Goal: Task Accomplishment & Management: Manage account settings

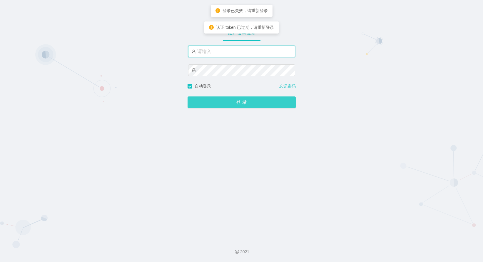
type input "admin"
click at [239, 107] on button "登 录" at bounding box center [241, 102] width 108 height 12
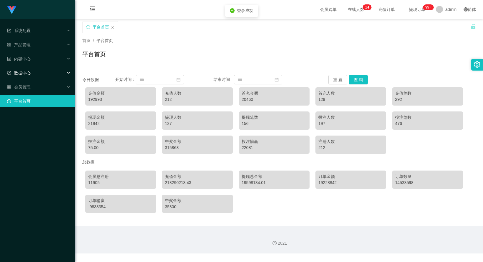
click at [63, 74] on div "数据中心" at bounding box center [37, 73] width 75 height 12
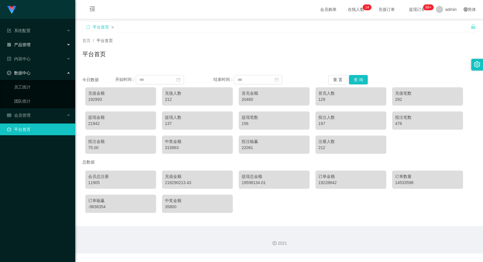
click at [66, 45] on div "产品管理" at bounding box center [37, 45] width 75 height 12
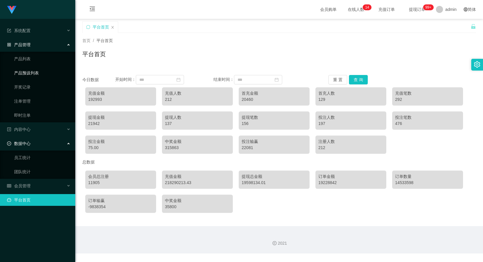
click at [38, 73] on link "产品预设列表" at bounding box center [42, 73] width 56 height 12
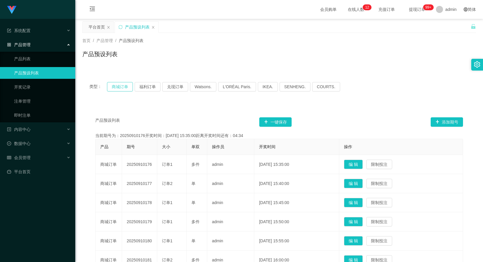
click at [120, 87] on button "商城订单" at bounding box center [120, 86] width 26 height 9
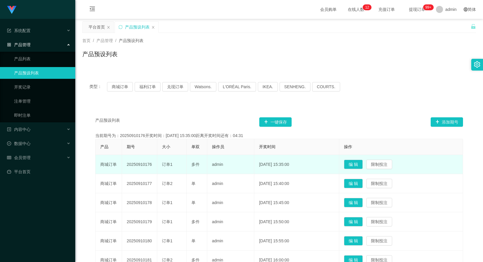
drag, startPoint x: 154, startPoint y: 166, endPoint x: 127, endPoint y: 165, distance: 27.1
click at [127, 165] on td "20250910176" at bounding box center [139, 164] width 35 height 19
copy td "20250910176"
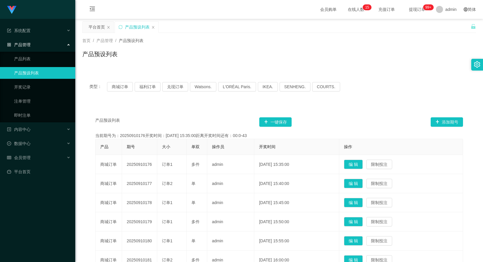
click at [162, 89] on div "类型： 商城订单 福利订单 兑现订单 Watsons. L'ORÉAL Paris. IKEA. SENHENG. COURTS." at bounding box center [278, 86] width 379 height 9
click at [140, 87] on button "福利订单" at bounding box center [148, 86] width 26 height 9
click at [128, 86] on button "商城订单" at bounding box center [120, 86] width 26 height 9
click at [149, 86] on button "福利订单" at bounding box center [148, 86] width 26 height 9
click at [120, 82] on button "商城订单" at bounding box center [120, 86] width 26 height 9
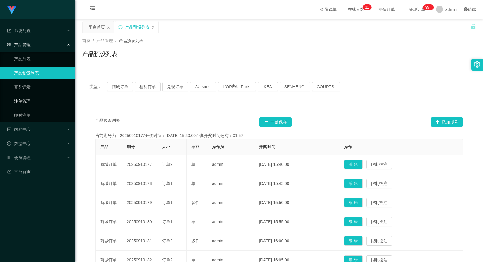
click at [46, 104] on link "注单管理" at bounding box center [42, 101] width 56 height 12
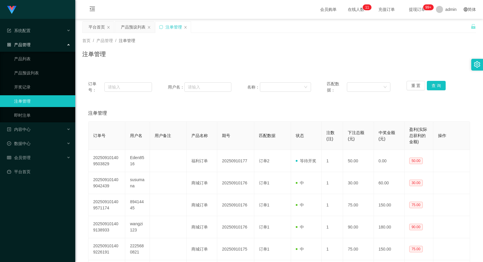
click at [68, 46] on div "产品管理" at bounding box center [37, 45] width 75 height 12
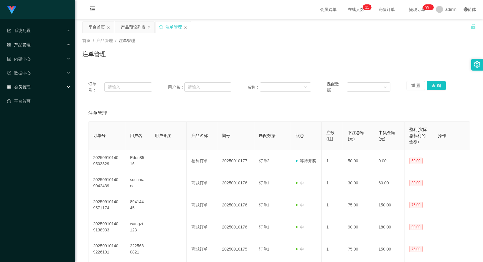
click at [51, 87] on div "会员管理" at bounding box center [37, 87] width 75 height 12
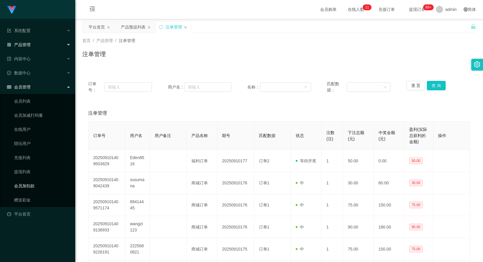
click at [33, 190] on link "会员加扣款" at bounding box center [42, 186] width 56 height 12
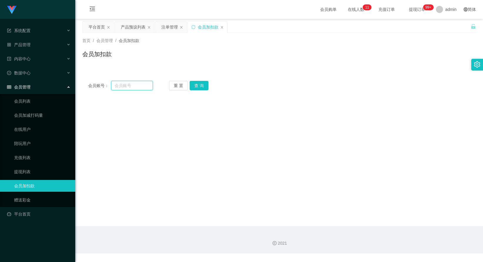
click at [134, 84] on input "text" at bounding box center [132, 85] width 42 height 9
click at [132, 87] on input "text" at bounding box center [132, 85] width 42 height 9
type input "89414445"
click at [195, 85] on button "查 询" at bounding box center [198, 85] width 19 height 9
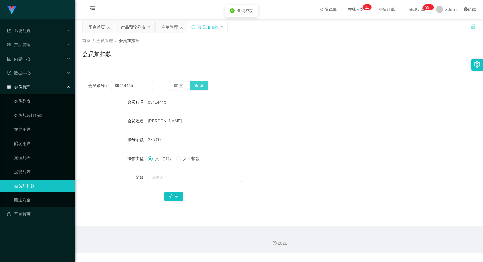
click at [202, 87] on button "查 询" at bounding box center [198, 85] width 19 height 9
click at [40, 167] on link "提现列表" at bounding box center [42, 172] width 56 height 12
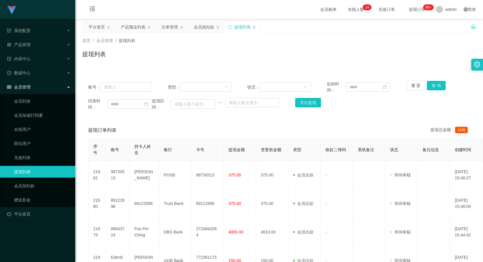
click at [260, 127] on div "提现订单列表 提现总金额： 1648" at bounding box center [279, 130] width 382 height 16
click at [129, 85] on input "text" at bounding box center [125, 86] width 51 height 9
type input "123"
click at [300, 105] on button "导出提现" at bounding box center [308, 102] width 26 height 9
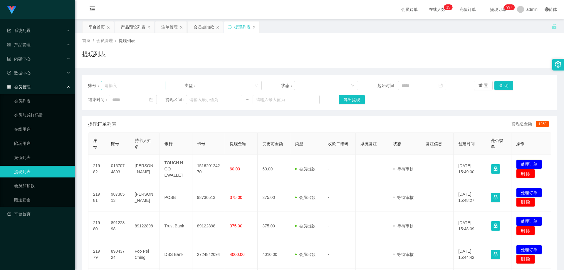
click at [141, 87] on input "text" at bounding box center [133, 85] width 64 height 9
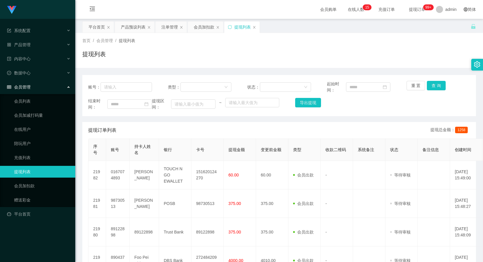
click at [357, 64] on div "首页 / 会员管理 / 提现列表 / 提现列表" at bounding box center [278, 50] width 407 height 35
click at [122, 87] on input "text" at bounding box center [125, 86] width 51 height 9
paste input "9652435549"
type input "9652435549"
click at [435, 88] on button "查 询" at bounding box center [436, 85] width 19 height 9
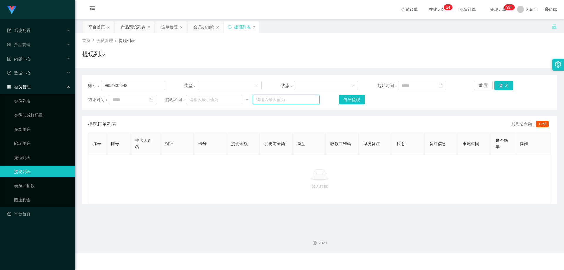
click at [309, 100] on input "text" at bounding box center [286, 99] width 67 height 9
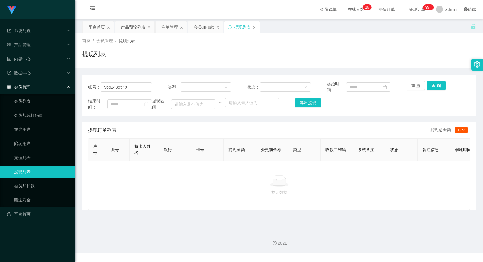
click at [410, 10] on span "提现订单 99+" at bounding box center [417, 9] width 22 height 4
click at [410, 11] on span "提现订单 99+" at bounding box center [417, 9] width 22 height 4
click at [423, 7] on sup "99+" at bounding box center [428, 7] width 11 height 6
click at [128, 28] on div "产品预设列表" at bounding box center [133, 26] width 25 height 11
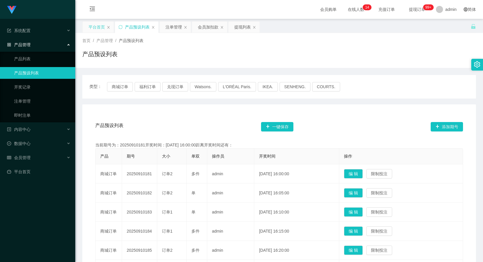
click at [100, 28] on div "平台首页" at bounding box center [96, 26] width 16 height 11
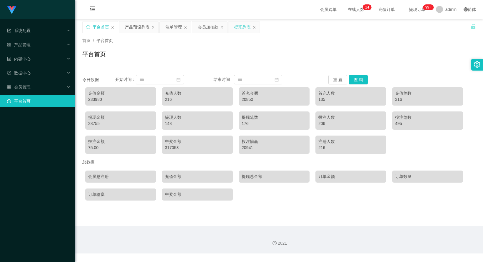
click at [240, 29] on div "提现列表" at bounding box center [242, 26] width 16 height 11
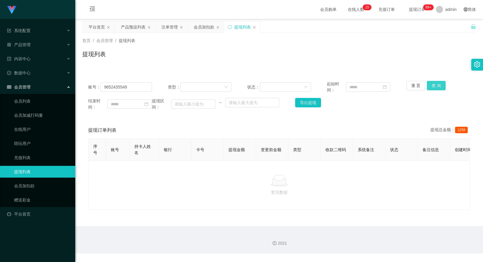
click at [439, 88] on button "查 询" at bounding box center [436, 85] width 19 height 9
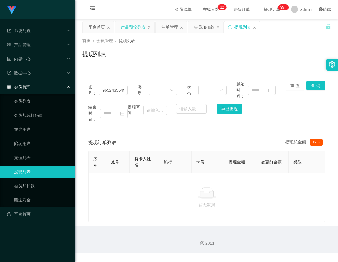
click at [128, 27] on div "产品预设列表" at bounding box center [133, 26] width 25 height 11
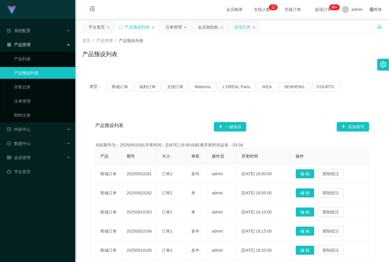
click at [239, 31] on div "提现列表" at bounding box center [242, 26] width 16 height 11
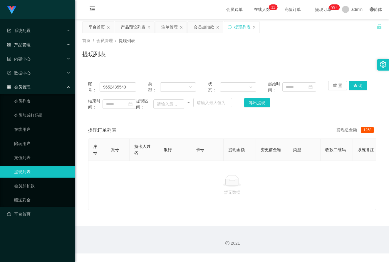
click at [64, 46] on div "产品管理" at bounding box center [37, 45] width 75 height 12
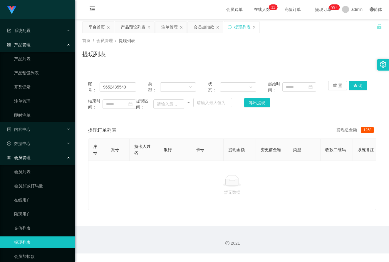
click at [64, 46] on div "产品管理" at bounding box center [37, 45] width 75 height 12
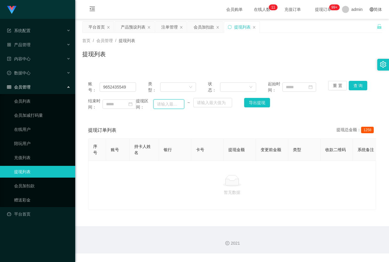
click at [167, 105] on input "text" at bounding box center [168, 103] width 31 height 9
click at [353, 89] on button "查 询" at bounding box center [358, 85] width 19 height 9
click at [319, 7] on span "提现订单 99+" at bounding box center [323, 9] width 22 height 4
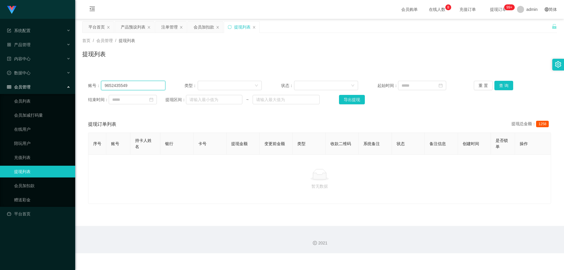
drag, startPoint x: 152, startPoint y: 89, endPoint x: 62, endPoint y: 84, distance: 90.1
click at [62, 84] on section "系统配置 产品管理 产品列表 产品预设列表 开奖记录 注单管理 即时注单 内容中心 数据中心 会员管理 会员列表 会员加减打码量 在线用户 陪玩用户 充值列表…" at bounding box center [282, 126] width 564 height 253
click at [482, 81] on button "查 询" at bounding box center [503, 85] width 19 height 9
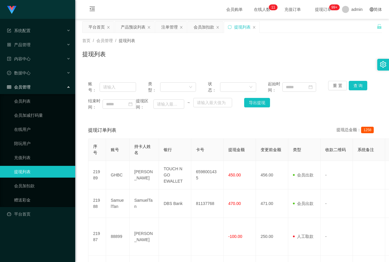
click at [291, 9] on span "充值订单" at bounding box center [292, 9] width 22 height 4
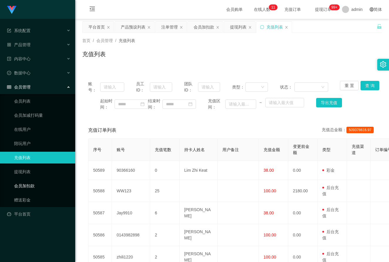
click at [29, 185] on link "会员加扣款" at bounding box center [42, 186] width 56 height 12
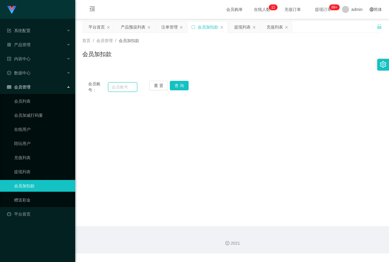
click at [120, 84] on input "text" at bounding box center [122, 86] width 29 height 9
paste input "AC1004-"
click at [175, 85] on button "查 询" at bounding box center [179, 85] width 19 height 9
click at [130, 89] on input "AC1004-" at bounding box center [122, 86] width 29 height 9
click at [180, 85] on button "查 询" at bounding box center [179, 85] width 19 height 9
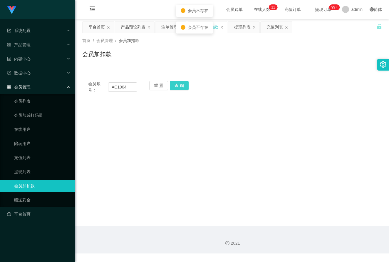
click at [180, 85] on button "查 询" at bounding box center [179, 85] width 19 height 9
click at [209, 130] on main "关闭左侧 关闭右侧 关闭其它 刷新页面 平台首页 产品预设列表 注单管理 会员加扣款 提现列表 充值列表 首页 / 会员管理 / 会员加扣款 / 会员加扣款 …" at bounding box center [232, 122] width 314 height 207
drag, startPoint x: 127, startPoint y: 87, endPoint x: 90, endPoint y: 86, distance: 37.6
click at [90, 86] on div "会员账号： AC1004" at bounding box center [112, 87] width 49 height 12
paste input "-AC1004-"
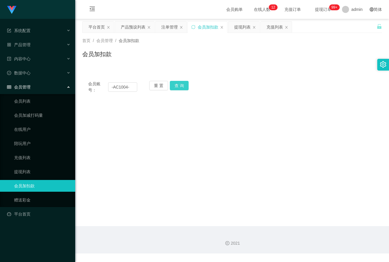
click at [183, 87] on button "查 询" at bounding box center [179, 85] width 19 height 9
click at [113, 87] on input "-AC1004-" at bounding box center [122, 86] width 29 height 9
click at [134, 87] on input "AC1004-" at bounding box center [122, 86] width 29 height 9
type input "AC1004"
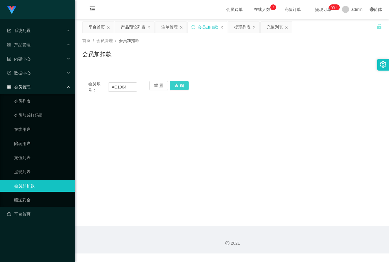
click at [177, 88] on button "查 询" at bounding box center [179, 85] width 19 height 9
drag, startPoint x: 136, startPoint y: 85, endPoint x: 102, endPoint y: 86, distance: 34.4
click at [102, 86] on div "会员账号： AC1004" at bounding box center [112, 87] width 49 height 12
click at [183, 85] on button "查 询" at bounding box center [179, 85] width 19 height 9
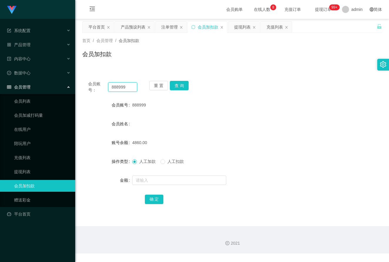
click at [114, 86] on input "888999" at bounding box center [122, 86] width 29 height 9
click at [179, 87] on button "查 询" at bounding box center [179, 85] width 19 height 9
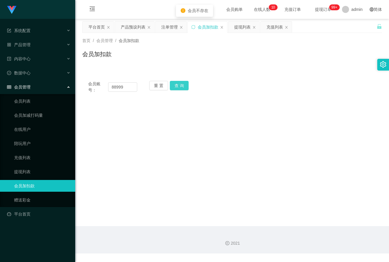
click at [179, 87] on button "查 询" at bounding box center [179, 85] width 19 height 9
click at [112, 87] on input "88999" at bounding box center [122, 86] width 29 height 9
type input "888999"
click at [175, 85] on button "查 询" at bounding box center [179, 85] width 19 height 9
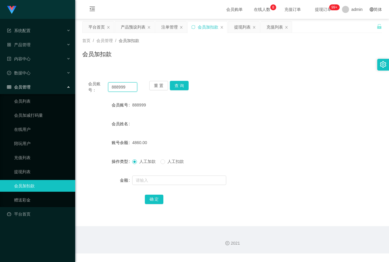
click at [125, 88] on input "888999" at bounding box center [122, 86] width 29 height 9
click at [117, 88] on input "88899" at bounding box center [122, 86] width 29 height 9
click at [180, 85] on button "查 询" at bounding box center [179, 85] width 19 height 9
click at [114, 89] on input "8899" at bounding box center [122, 86] width 29 height 9
type input "88899"
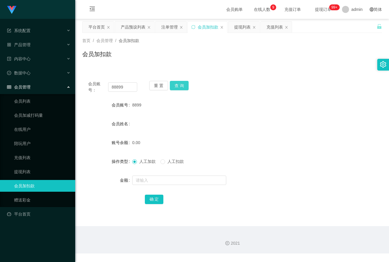
click at [175, 83] on button "查 询" at bounding box center [179, 85] width 19 height 9
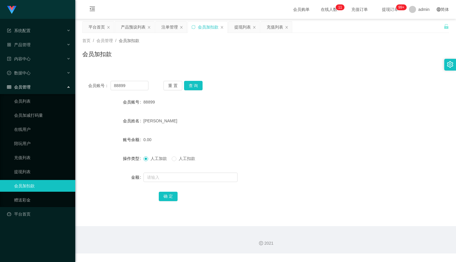
click at [157, 102] on div "88899" at bounding box center [250, 102] width 214 height 12
drag, startPoint x: 128, startPoint y: 86, endPoint x: 105, endPoint y: 85, distance: 22.9
click at [105, 85] on div "会员账号： 88899" at bounding box center [118, 85] width 60 height 9
click at [246, 29] on div "提现列表" at bounding box center [242, 26] width 16 height 11
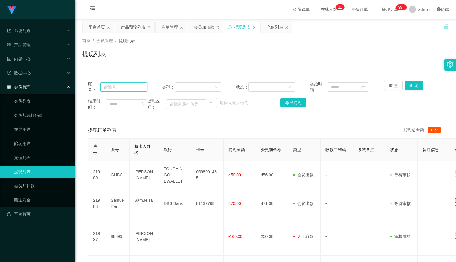
click at [137, 88] on input "text" at bounding box center [123, 86] width 47 height 9
paste input "88899"
type input "88899"
click at [416, 87] on button "查 询" at bounding box center [413, 85] width 19 height 9
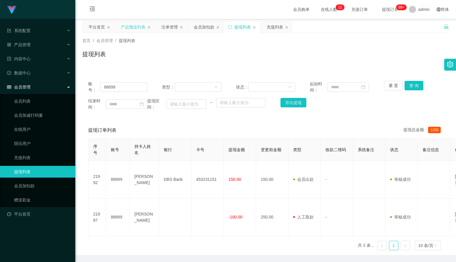
click at [138, 29] on div "产品预设列表" at bounding box center [133, 26] width 25 height 11
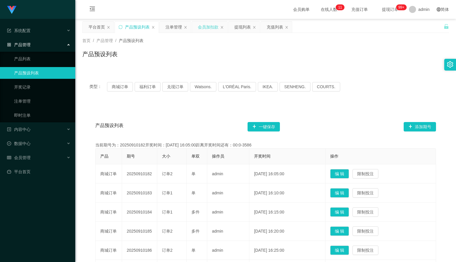
click at [212, 25] on div "会员加扣款" at bounding box center [208, 26] width 21 height 11
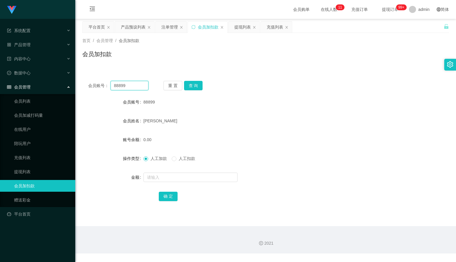
drag, startPoint x: 131, startPoint y: 86, endPoint x: 90, endPoint y: 84, distance: 41.2
click at [90, 84] on div "会员账号： 88899" at bounding box center [118, 85] width 60 height 9
paste input "[PERSON_NAME]"
click at [131, 87] on input "[PERSON_NAME]" at bounding box center [129, 85] width 38 height 9
click at [119, 85] on input "[PERSON_NAME]" at bounding box center [129, 85] width 38 height 9
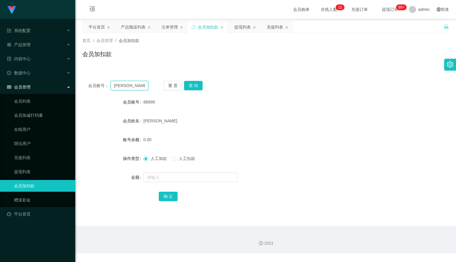
click at [121, 86] on input "[PERSON_NAME]" at bounding box center [129, 85] width 38 height 9
click at [194, 89] on button "查 询" at bounding box center [193, 85] width 19 height 9
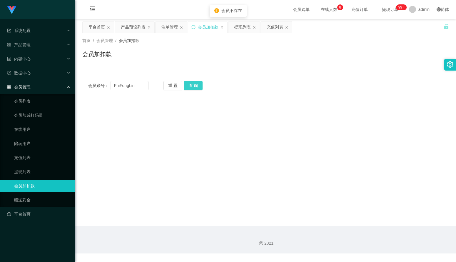
click at [194, 89] on button "查 询" at bounding box center [193, 85] width 19 height 9
drag, startPoint x: 136, startPoint y: 84, endPoint x: 128, endPoint y: 85, distance: 8.1
click at [128, 85] on input "FuiFongLin" at bounding box center [129, 85] width 38 height 9
drag, startPoint x: 120, startPoint y: 84, endPoint x: 117, endPoint y: 86, distance: 3.7
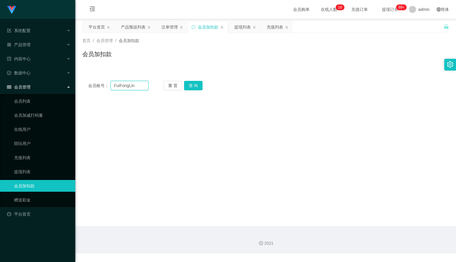
click at [120, 84] on input "FuiFongLin" at bounding box center [129, 85] width 38 height 9
click at [116, 86] on input "FuiFongLin" at bounding box center [129, 85] width 38 height 9
click at [120, 86] on input "fuiFongLin" at bounding box center [129, 85] width 38 height 9
click at [196, 85] on button "查 询" at bounding box center [193, 85] width 19 height 9
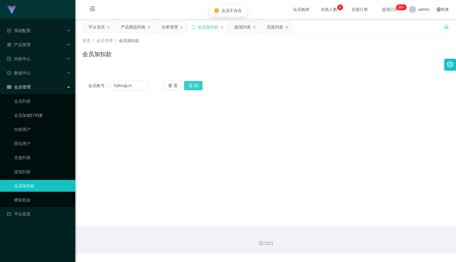
click at [196, 85] on button "查 询" at bounding box center [193, 85] width 19 height 9
click at [137, 86] on input "fuifongLin" at bounding box center [129, 85] width 38 height 9
click at [276, 84] on div "会员账号： fuifongLin 重 置 查 询" at bounding box center [265, 85] width 366 height 9
drag, startPoint x: 138, startPoint y: 88, endPoint x: 86, endPoint y: 86, distance: 51.7
click at [86, 86] on div "会员账号： fuifongLin 重 置 查 询" at bounding box center [265, 85] width 366 height 9
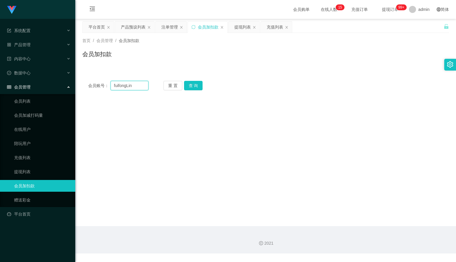
paste input "88899"
click at [196, 87] on button "查 询" at bounding box center [193, 85] width 19 height 9
drag, startPoint x: 138, startPoint y: 86, endPoint x: 100, endPoint y: 83, distance: 37.7
click at [100, 83] on div "会员账号： 88899" at bounding box center [118, 85] width 60 height 9
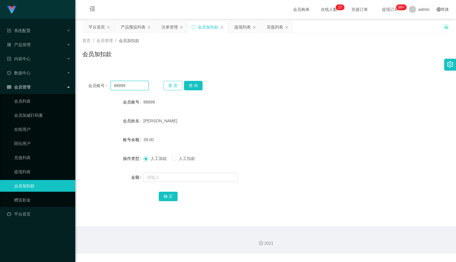
paste input "[PERSON_NAME]"
click at [185, 85] on button "查 询" at bounding box center [193, 85] width 19 height 9
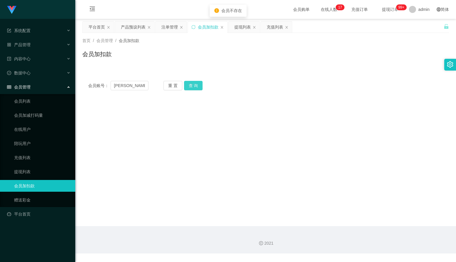
click at [198, 88] on button "查 询" at bounding box center [193, 85] width 19 height 9
click at [121, 86] on input "[PERSON_NAME]" at bounding box center [129, 85] width 38 height 9
click at [121, 85] on input "[PERSON_NAME]" at bounding box center [129, 85] width 38 height 9
click at [127, 85] on input "LimFui Fong" at bounding box center [129, 85] width 38 height 9
click at [113, 87] on input "LimFuiFong" at bounding box center [129, 85] width 38 height 9
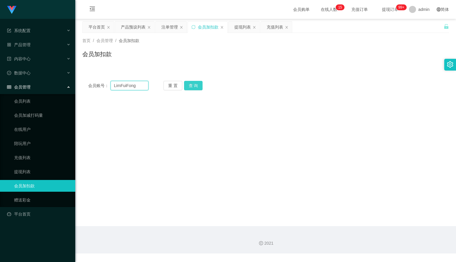
type input "LimFuiFong"
click at [190, 87] on button "查 询" at bounding box center [193, 85] width 19 height 9
